Goal: Task Accomplishment & Management: Manage account settings

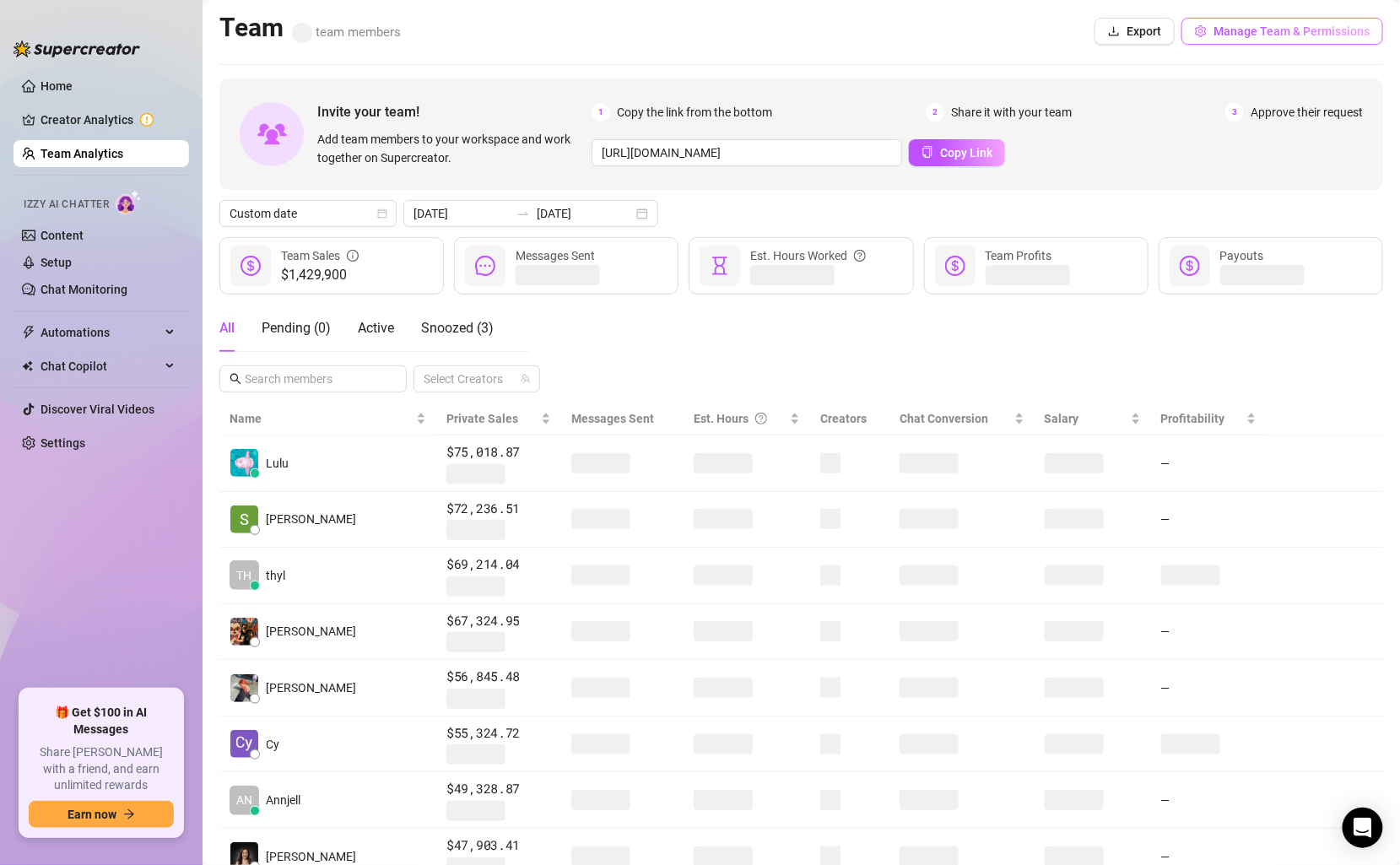
click at [1307, 25] on span "Manage Team & Permissions" at bounding box center [1291, 31] width 156 height 14
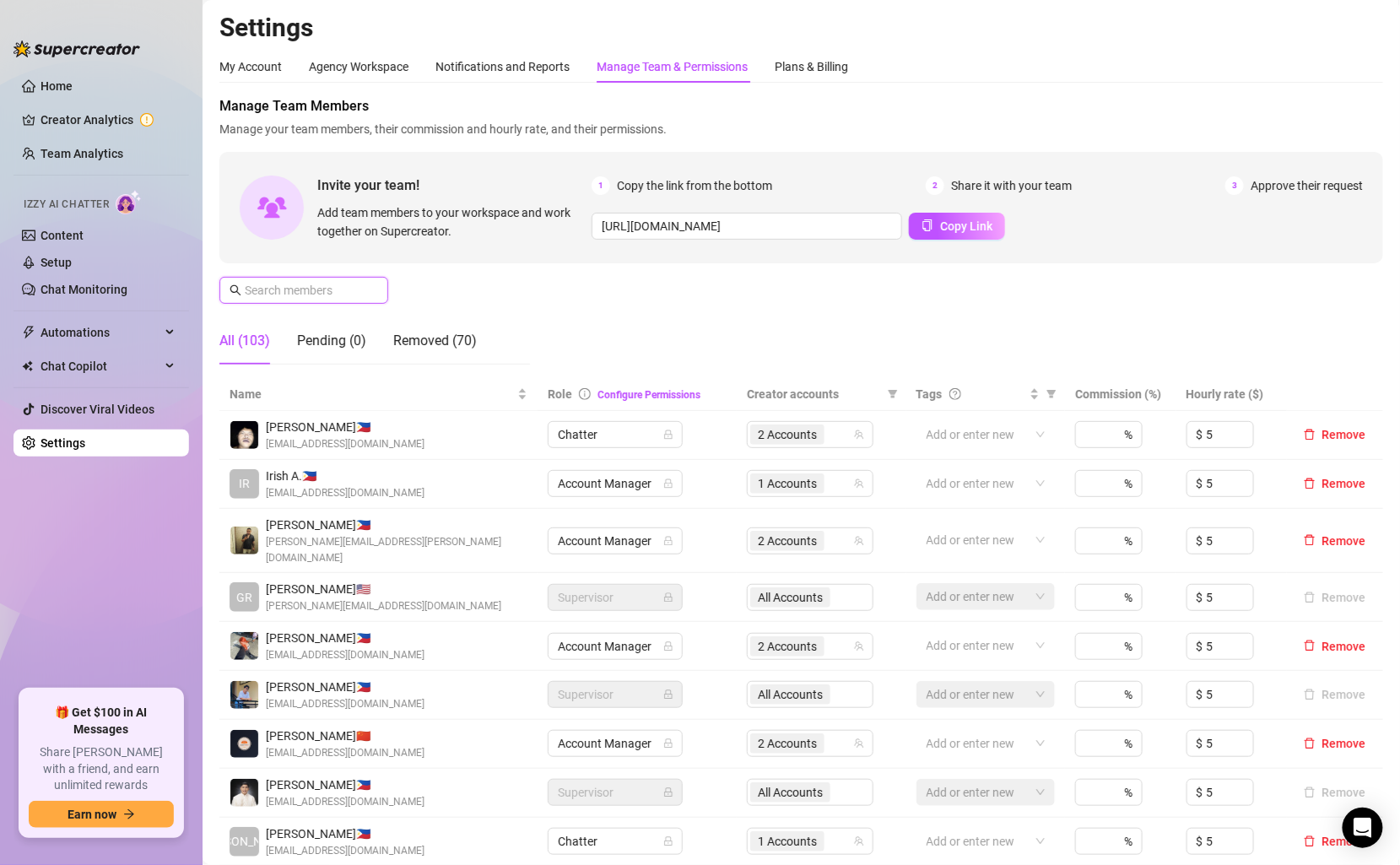
click at [349, 287] on input "text" at bounding box center [305, 290] width 120 height 19
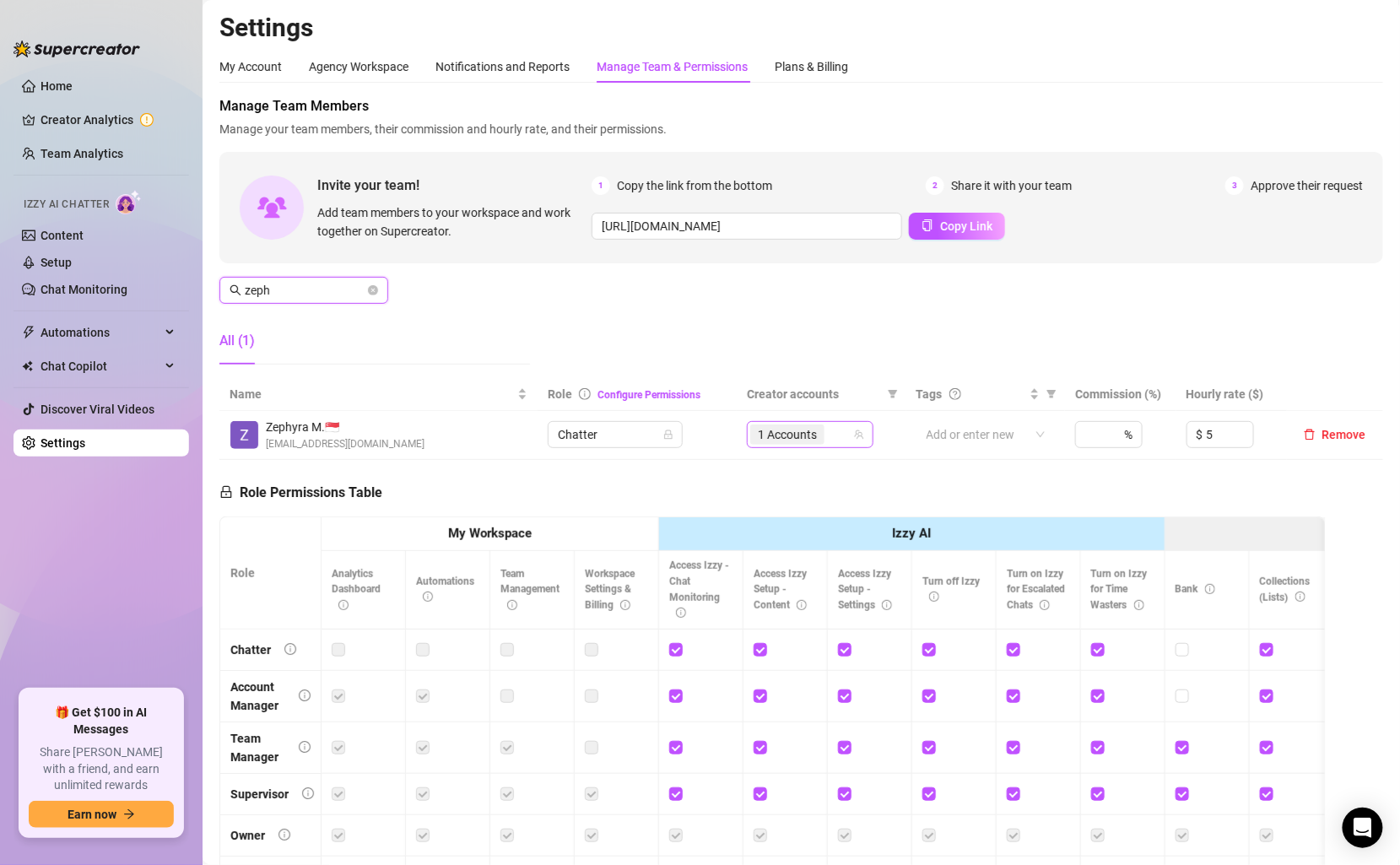
click at [839, 429] on div "1 Accounts" at bounding box center [801, 435] width 102 height 24
type input "zeph"
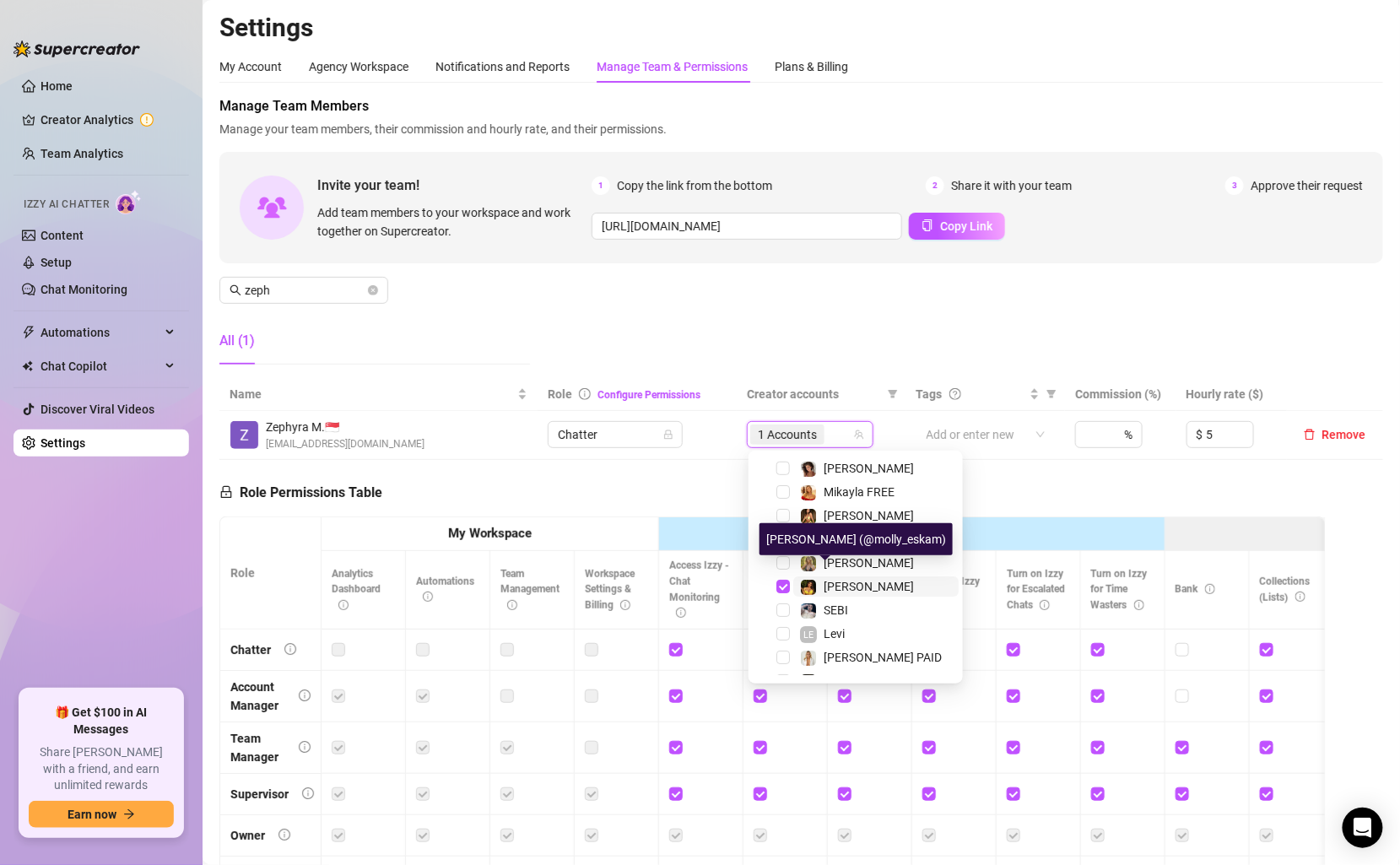
scroll to position [96, 0]
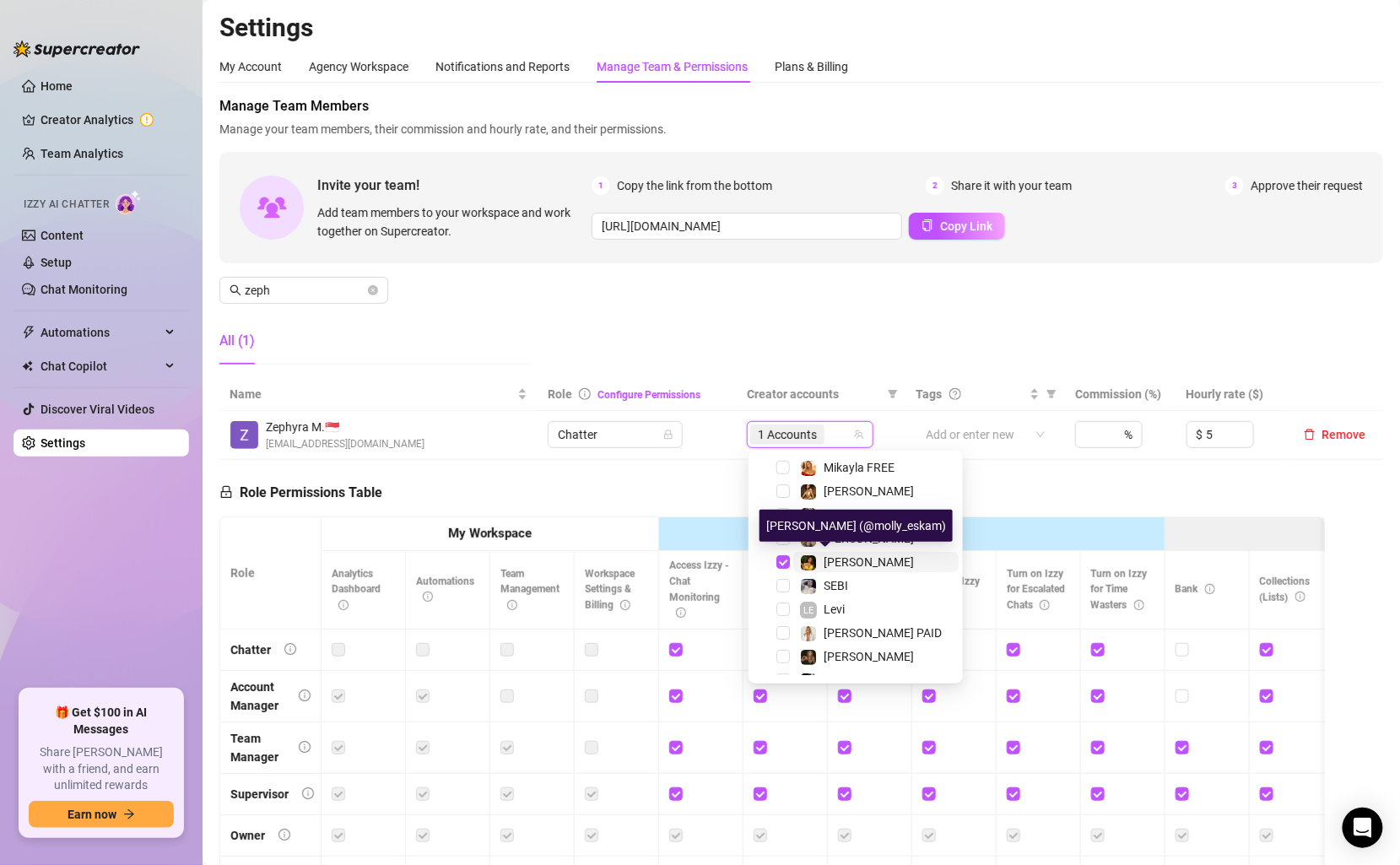
click at [851, 563] on span "[PERSON_NAME]" at bounding box center [869, 562] width 91 height 14
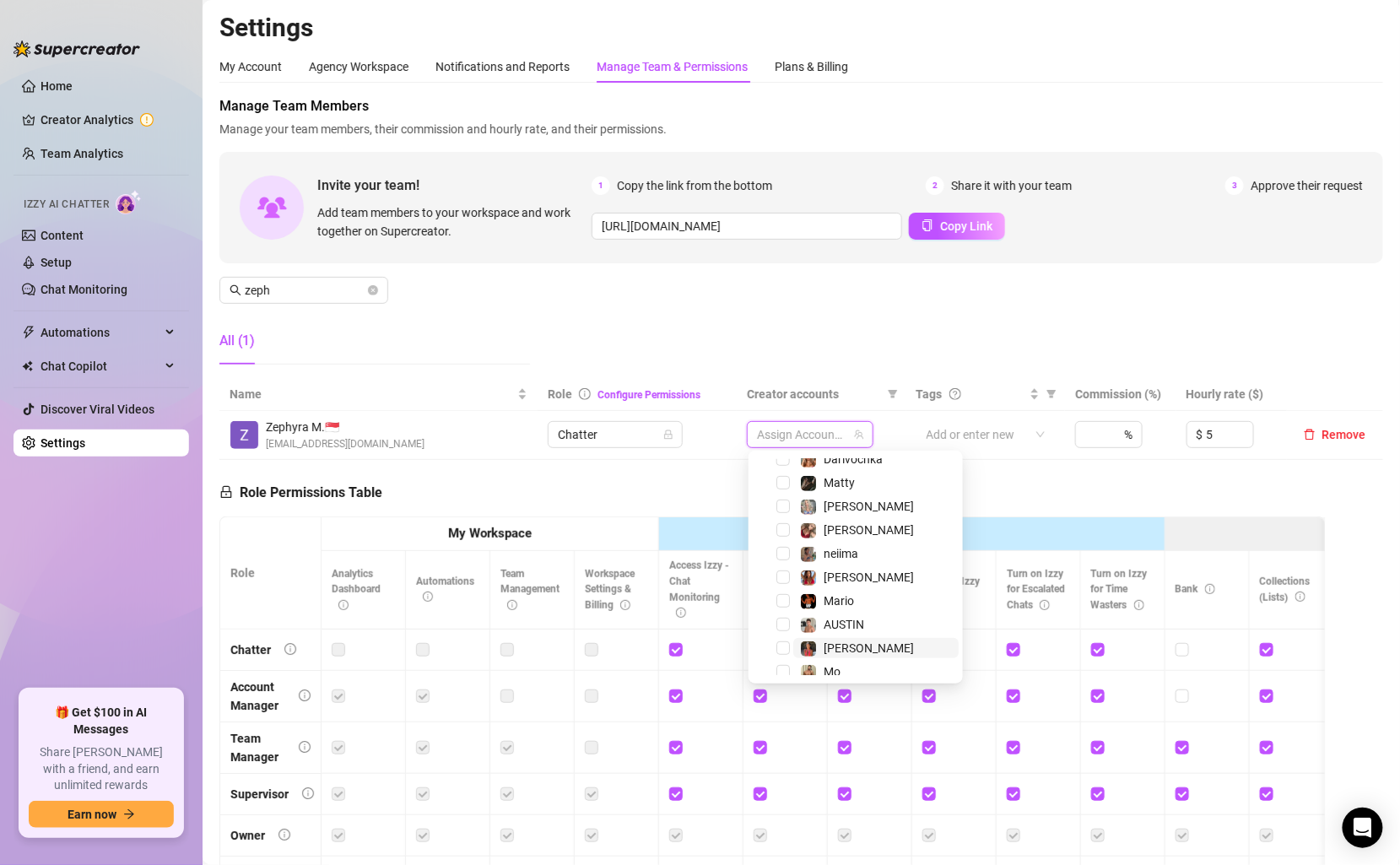
scroll to position [374, 0]
click at [854, 661] on span "Mo" at bounding box center [876, 662] width 165 height 21
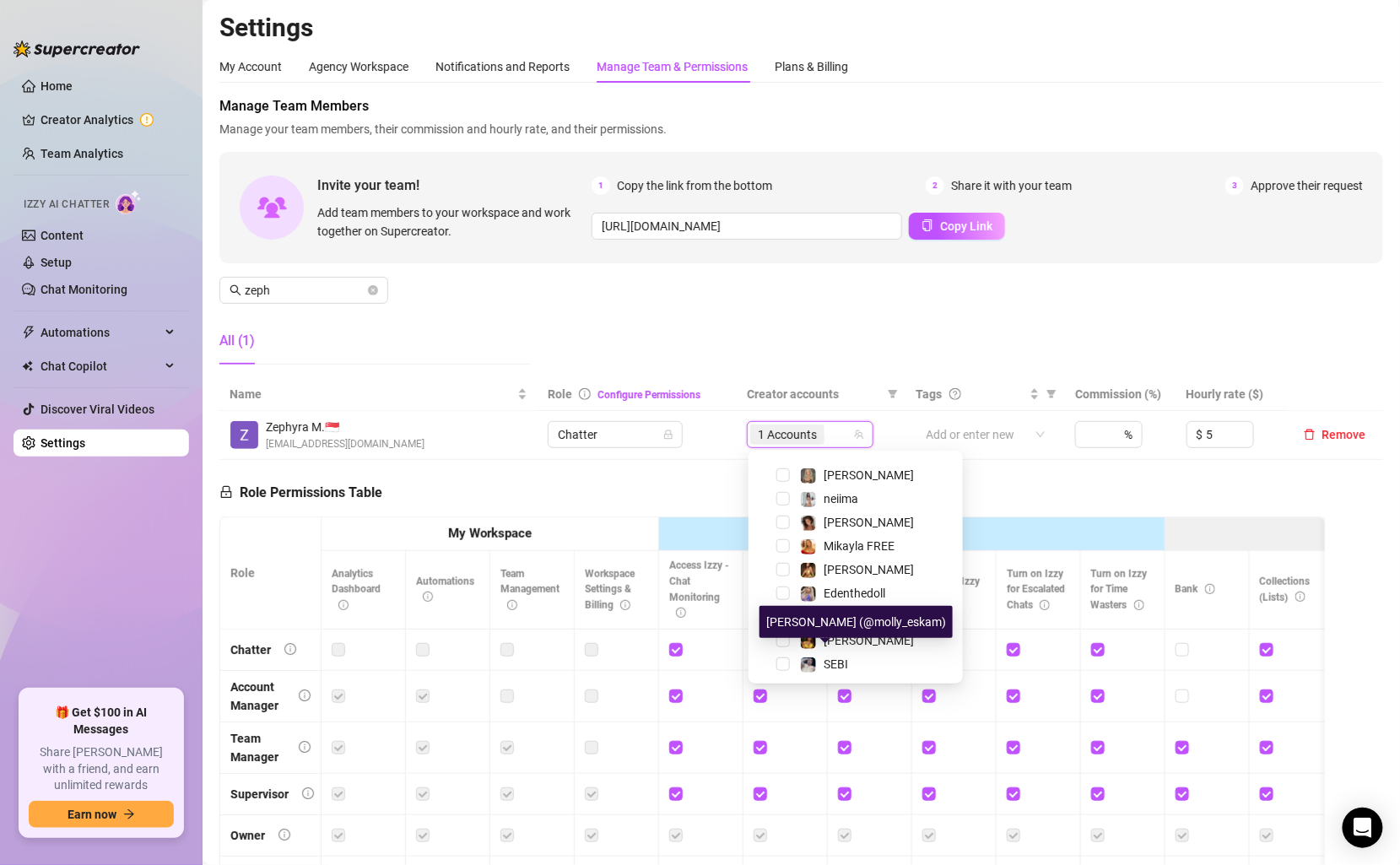
scroll to position [0, 0]
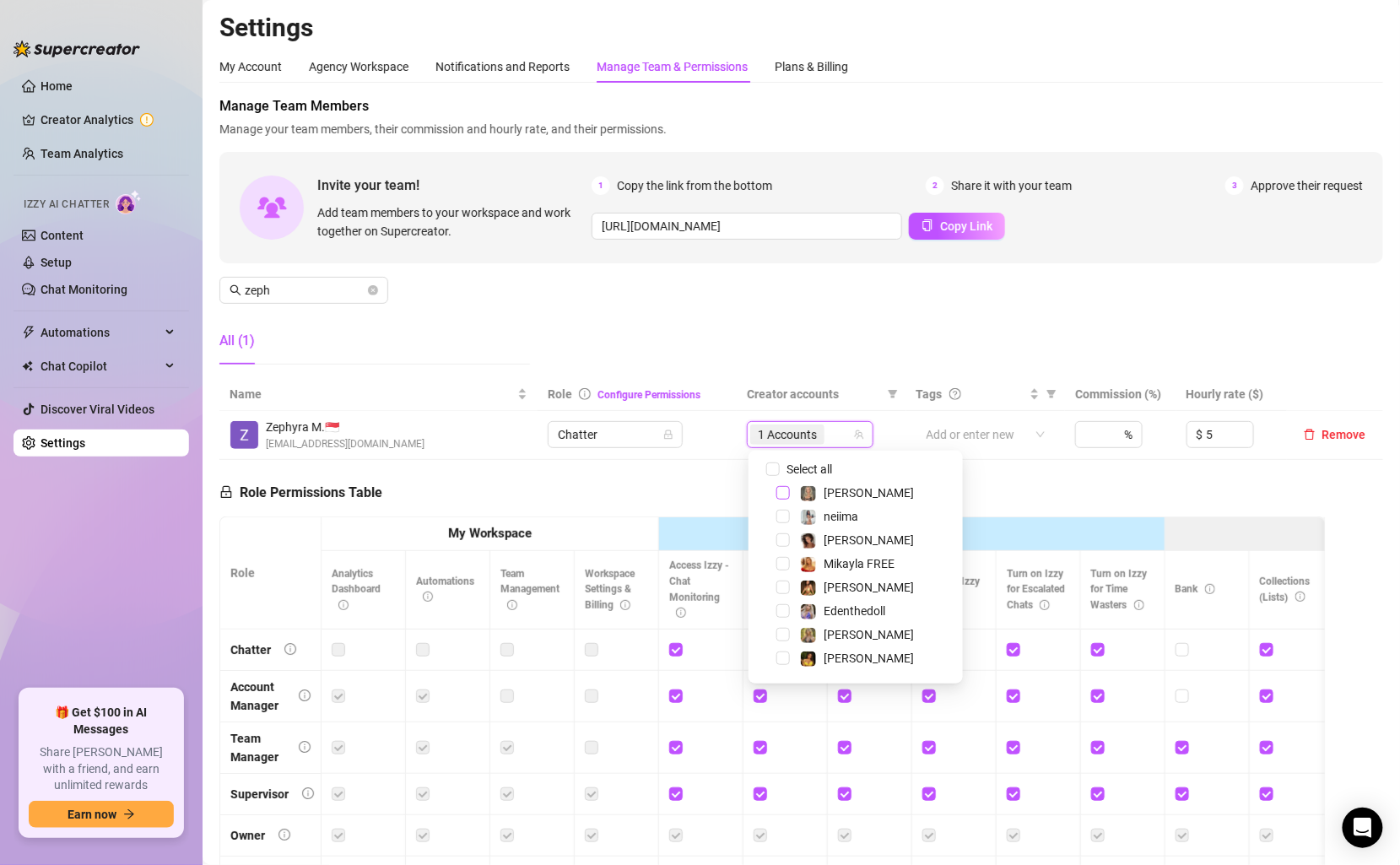
click at [786, 498] on span "Select tree node" at bounding box center [783, 493] width 14 height 14
click at [839, 631] on span "[PERSON_NAME]" at bounding box center [869, 635] width 91 height 14
click at [1017, 297] on div "Manage Team Members Manage your team members, their commission and hourly rate,…" at bounding box center [801, 237] width 1164 height 281
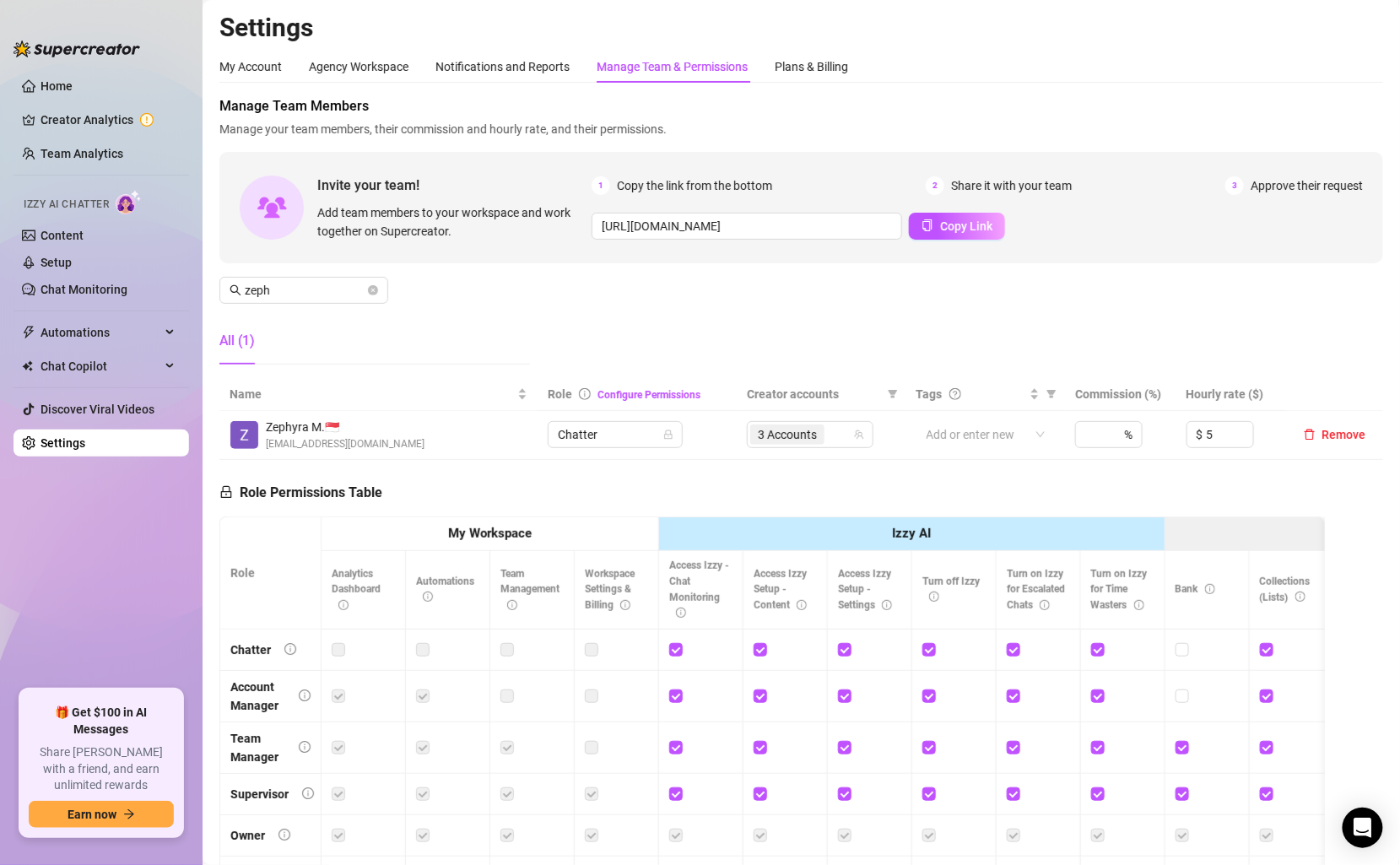
click at [988, 298] on div "Manage Team Members Manage your team members, their commission and hourly rate,…" at bounding box center [801, 237] width 1164 height 281
click at [816, 427] on span "3 Accounts" at bounding box center [787, 434] width 59 height 19
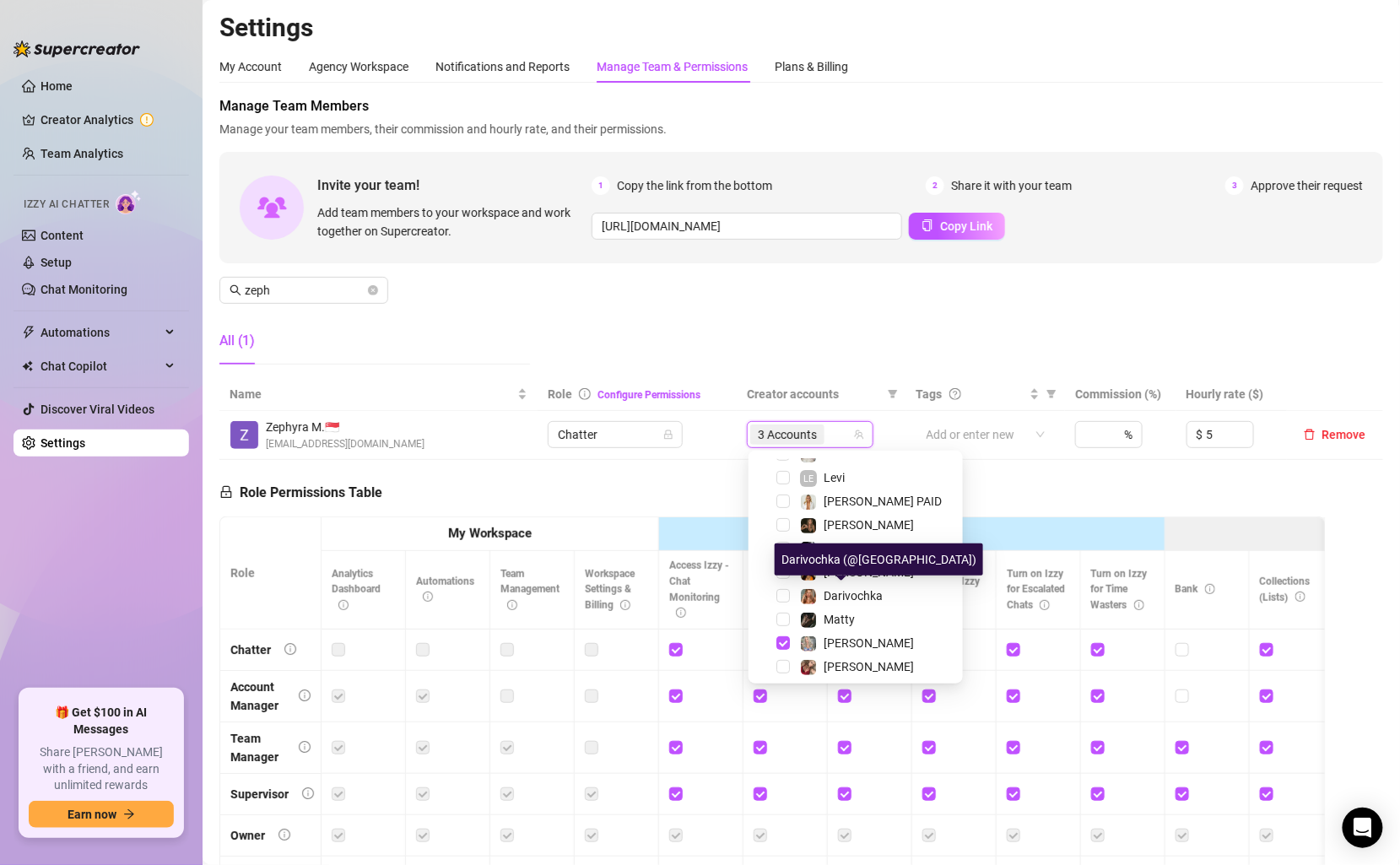
scroll to position [278, 0]
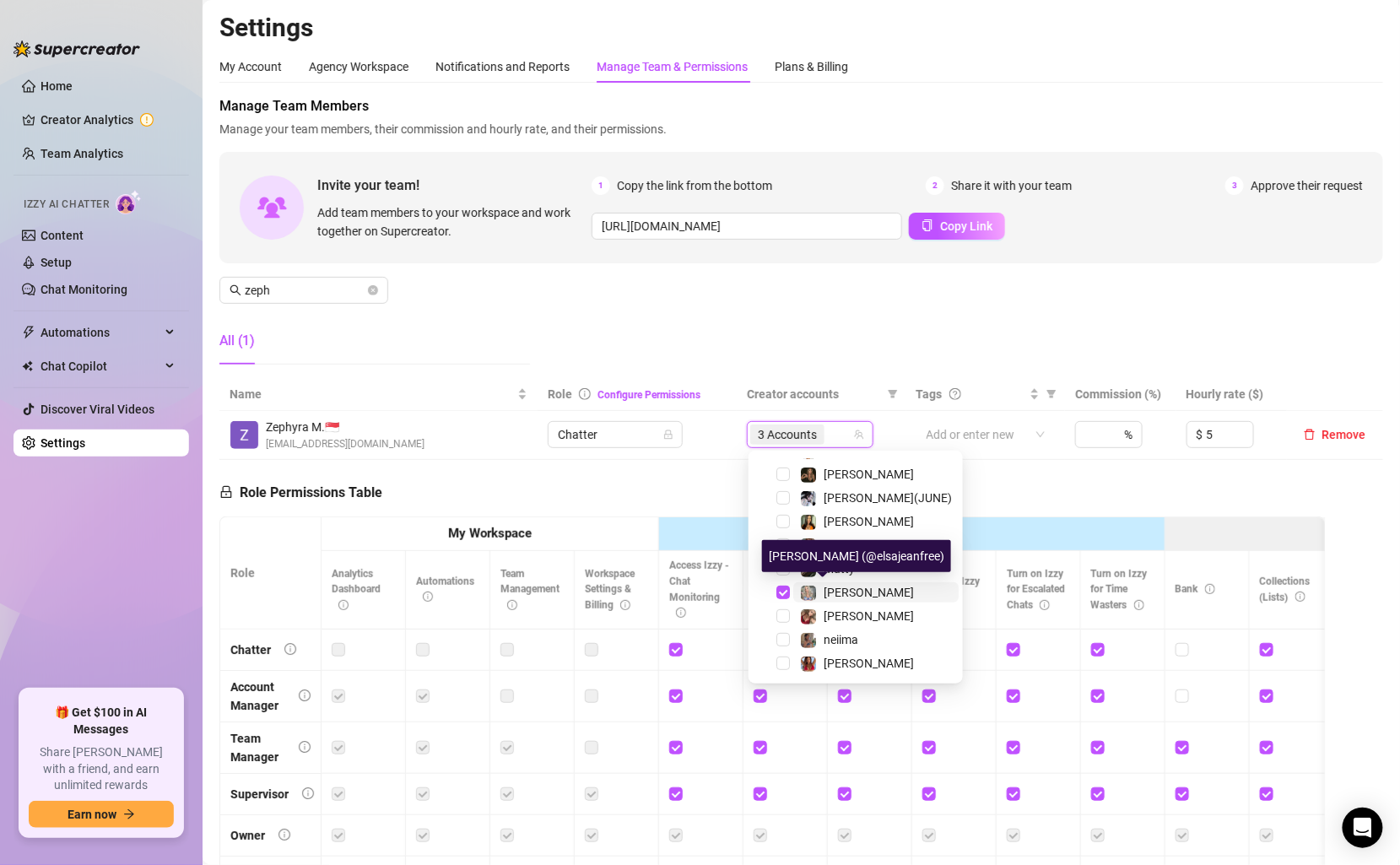
click at [826, 594] on span "[PERSON_NAME]" at bounding box center [869, 592] width 91 height 14
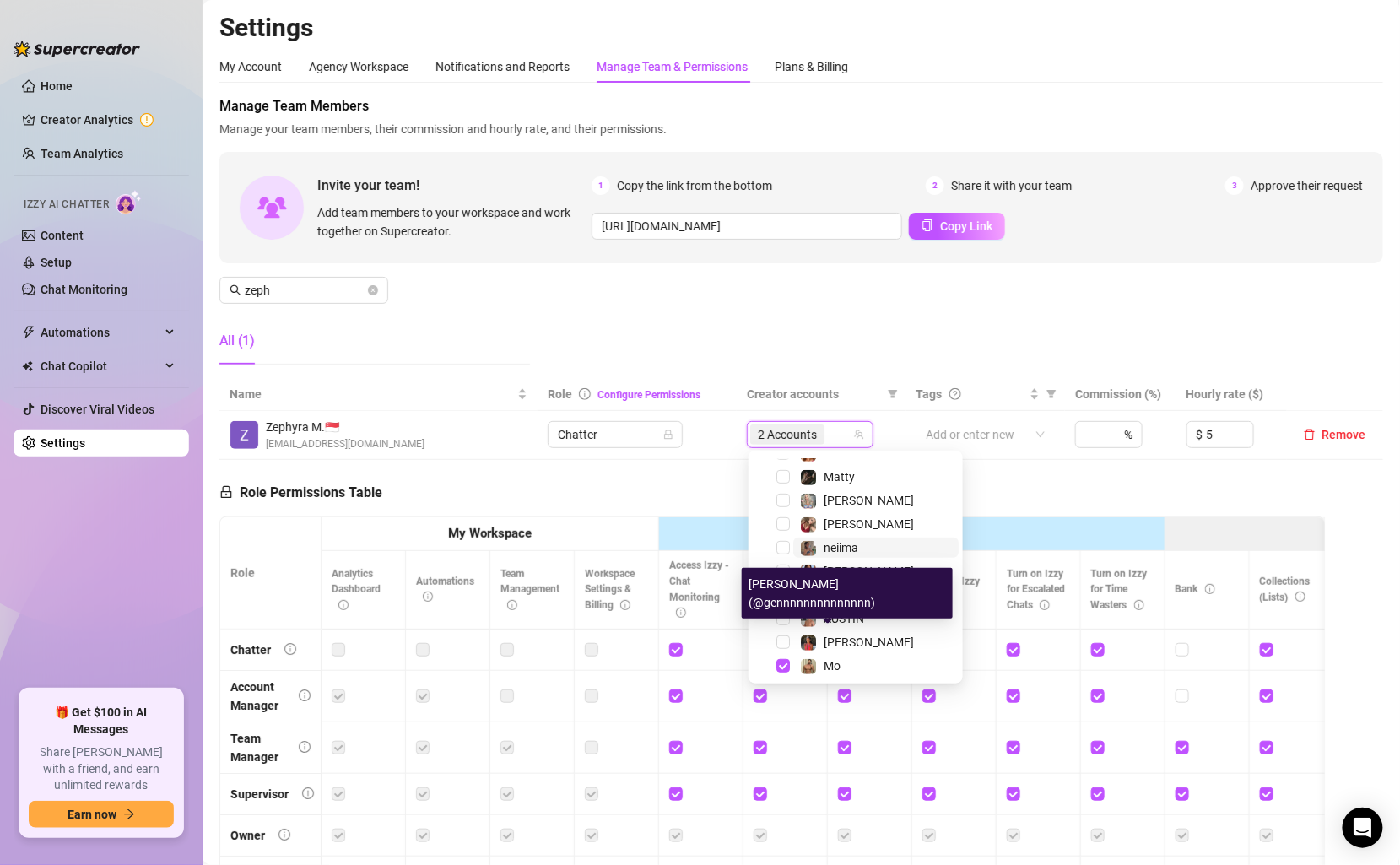
scroll to position [374, 0]
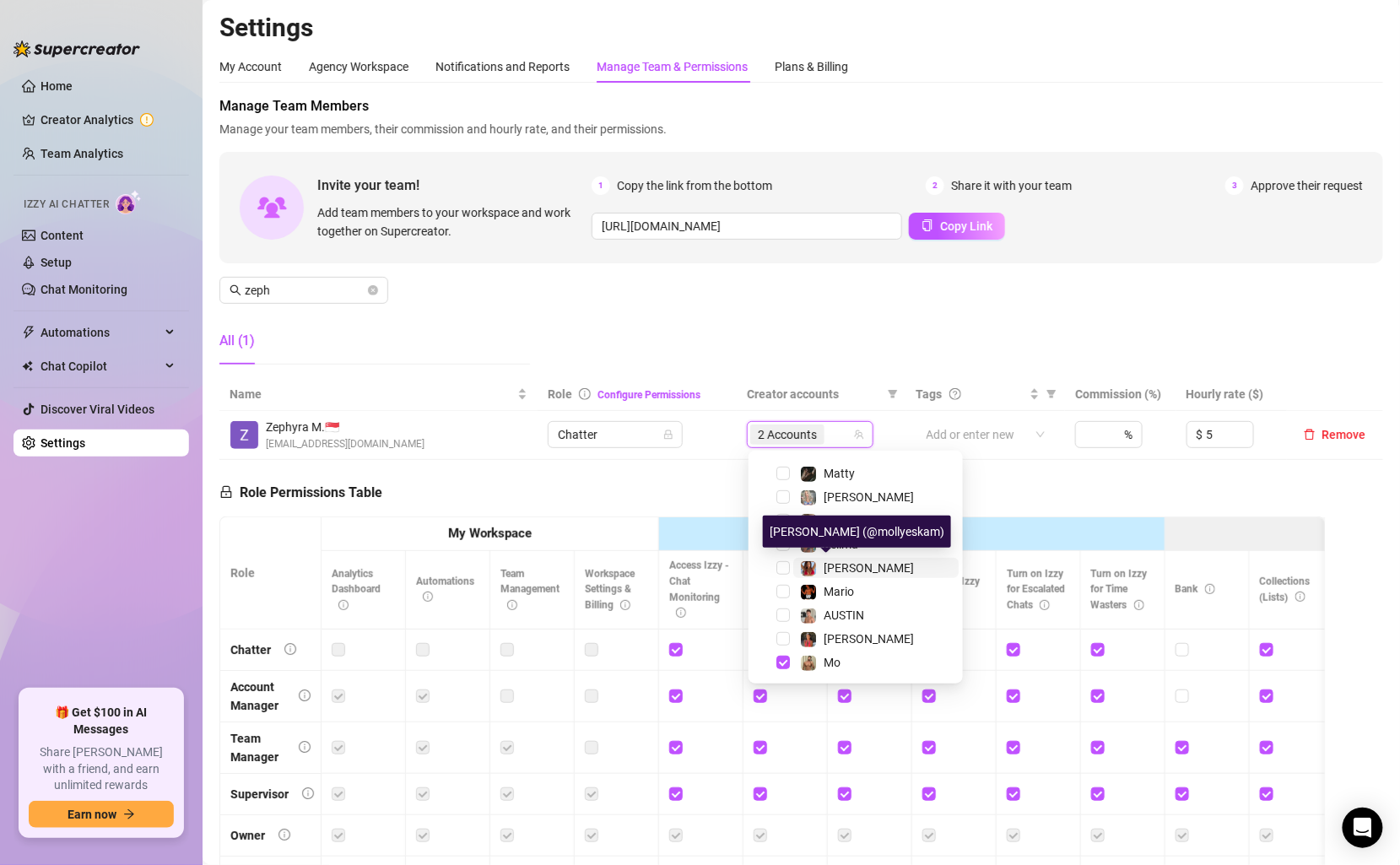
click at [838, 568] on span "[PERSON_NAME]" at bounding box center [869, 568] width 91 height 14
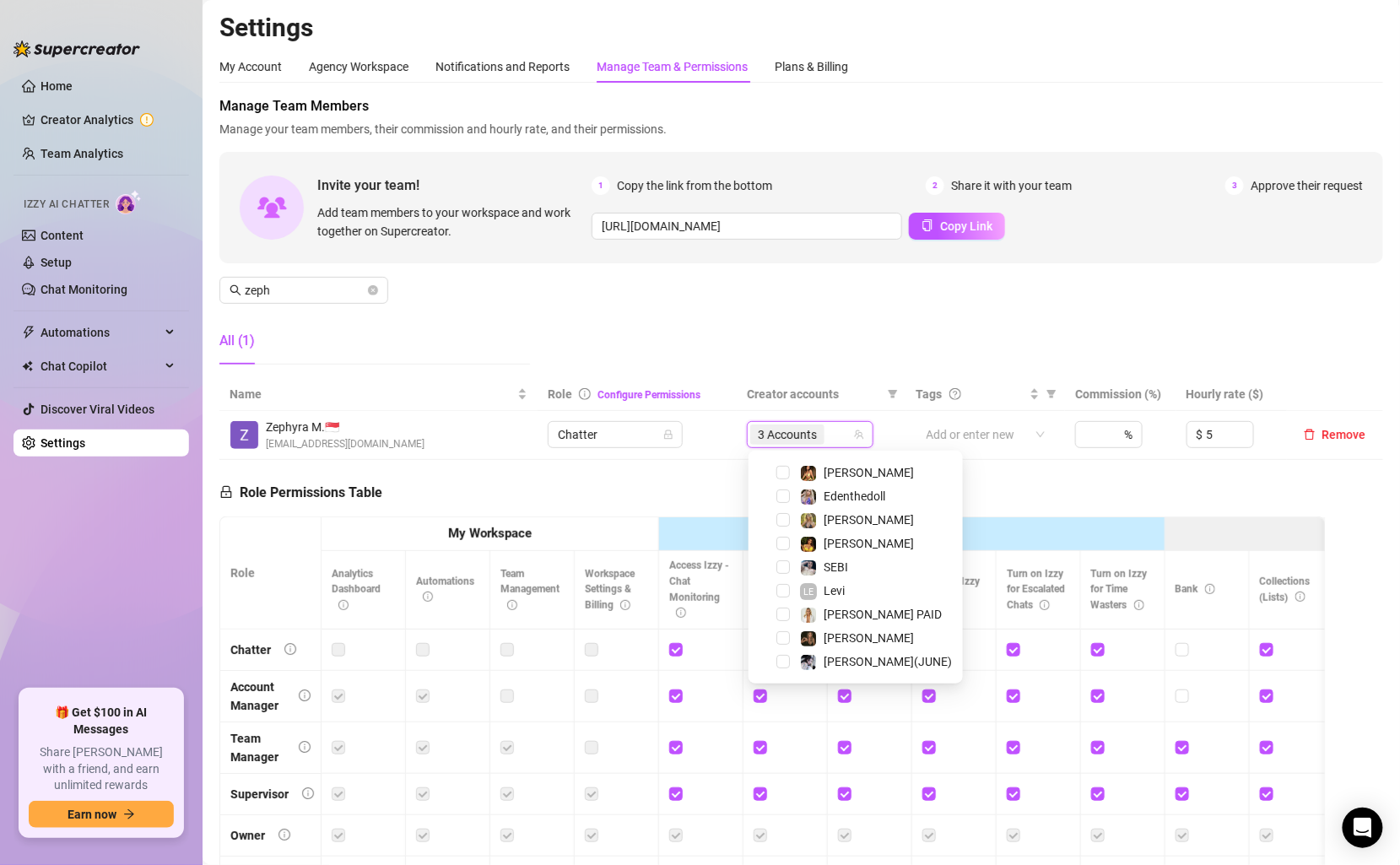
scroll to position [107, 0]
click at [845, 553] on span "[PERSON_NAME]" at bounding box center [869, 551] width 91 height 14
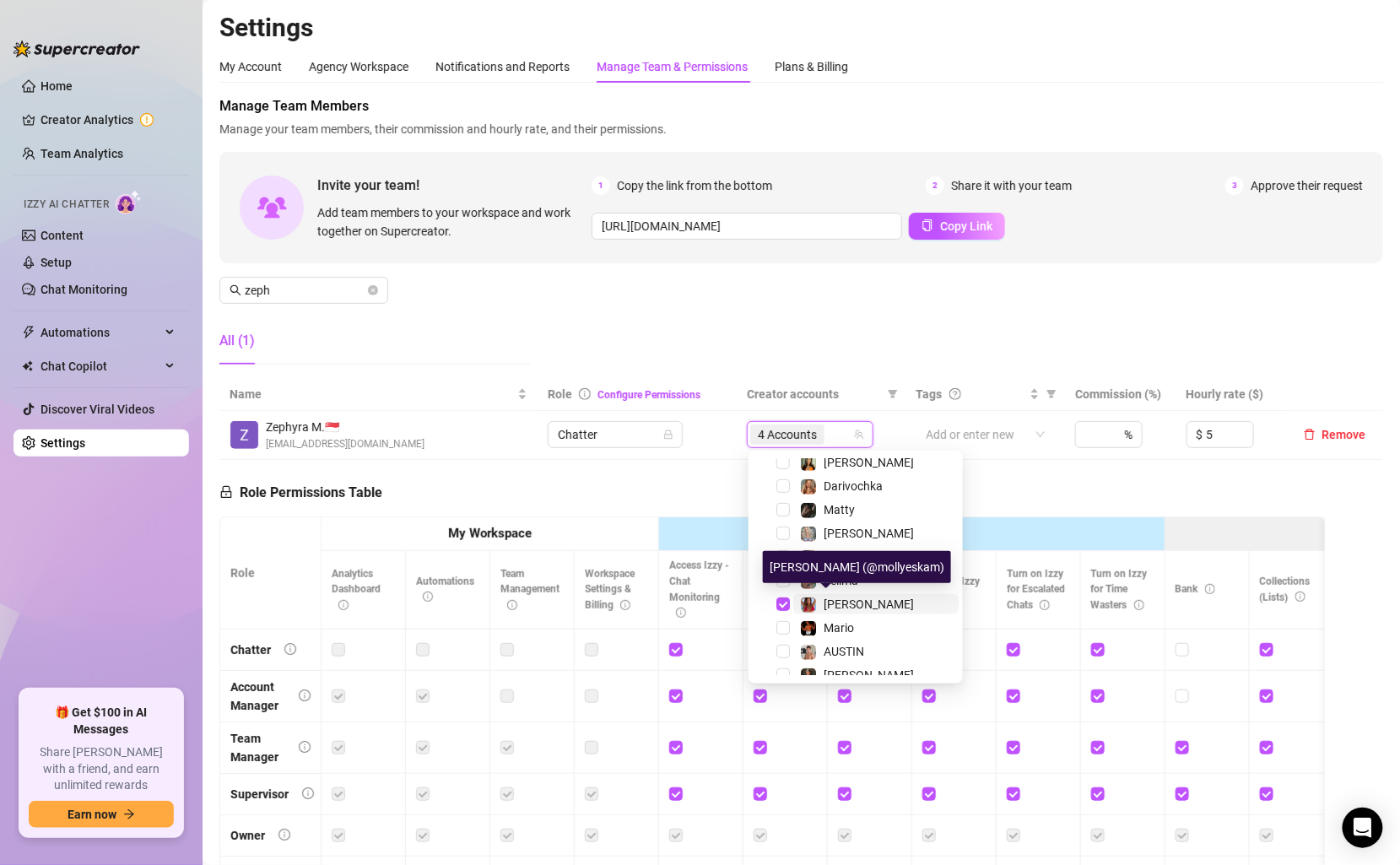
click at [845, 608] on span "[PERSON_NAME]" at bounding box center [869, 604] width 91 height 14
click at [956, 316] on div "Manage Team Members Manage your team members, their commission and hourly rate,…" at bounding box center [801, 237] width 1164 height 281
